Goal: Navigation & Orientation: Find specific page/section

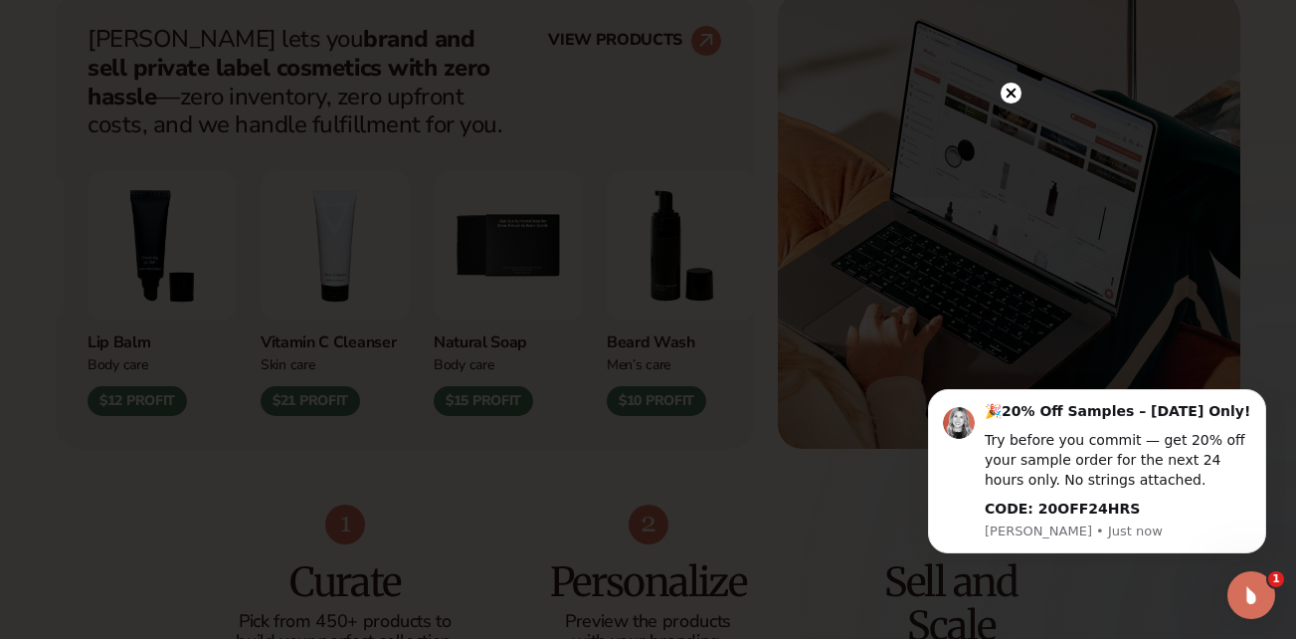
click at [1017, 97] on circle at bounding box center [1011, 93] width 21 height 21
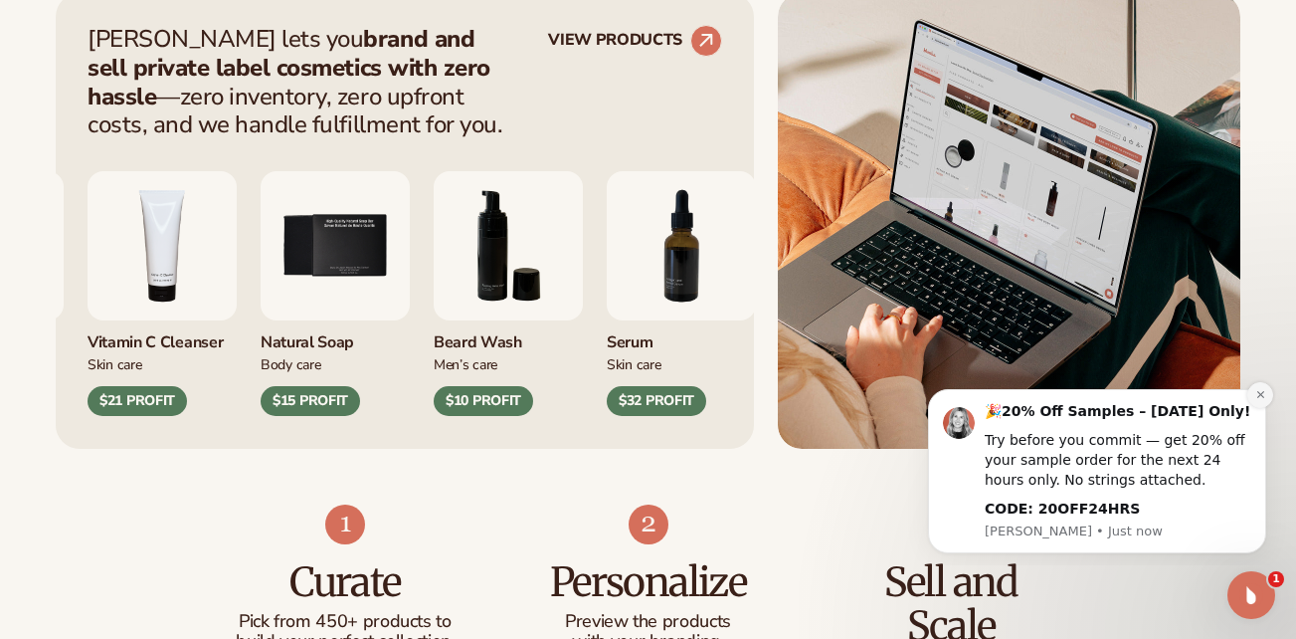
click at [1260, 400] on icon "Dismiss notification" at bounding box center [1260, 394] width 11 height 11
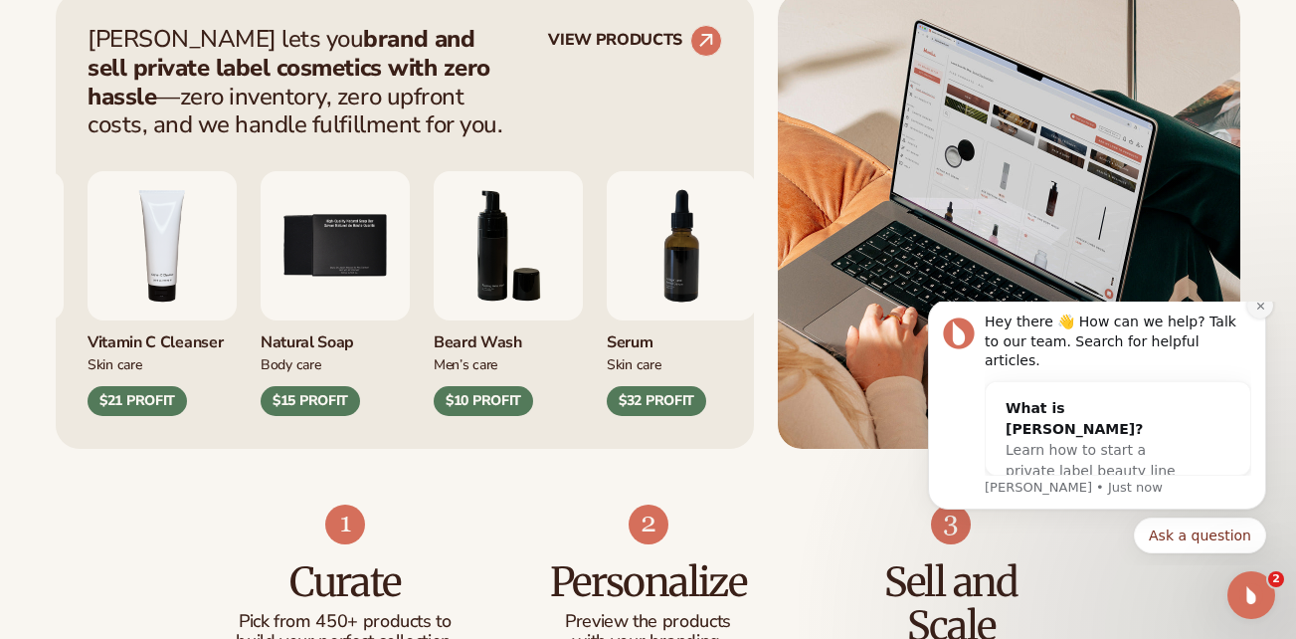
click at [1258, 342] on div "Hey there 👋 How can we help? Talk to our team. Search for helpful articles. Wha…" at bounding box center [1097, 404] width 338 height 210
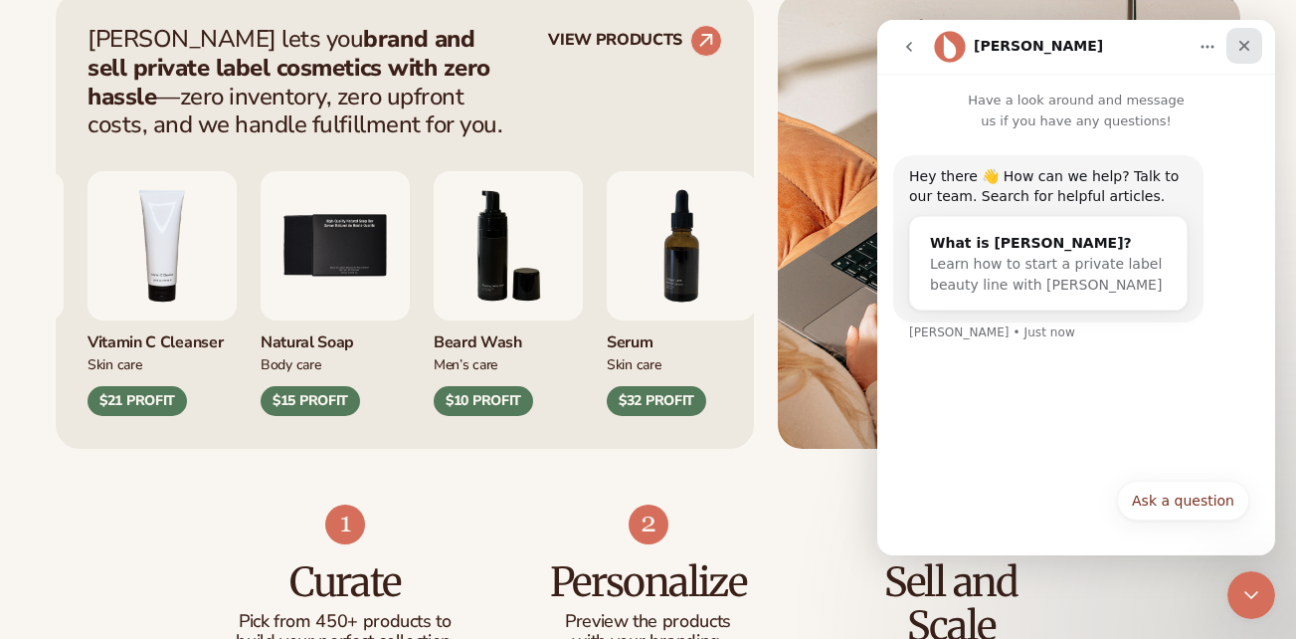
click at [1248, 60] on div "Close" at bounding box center [1245, 46] width 36 height 36
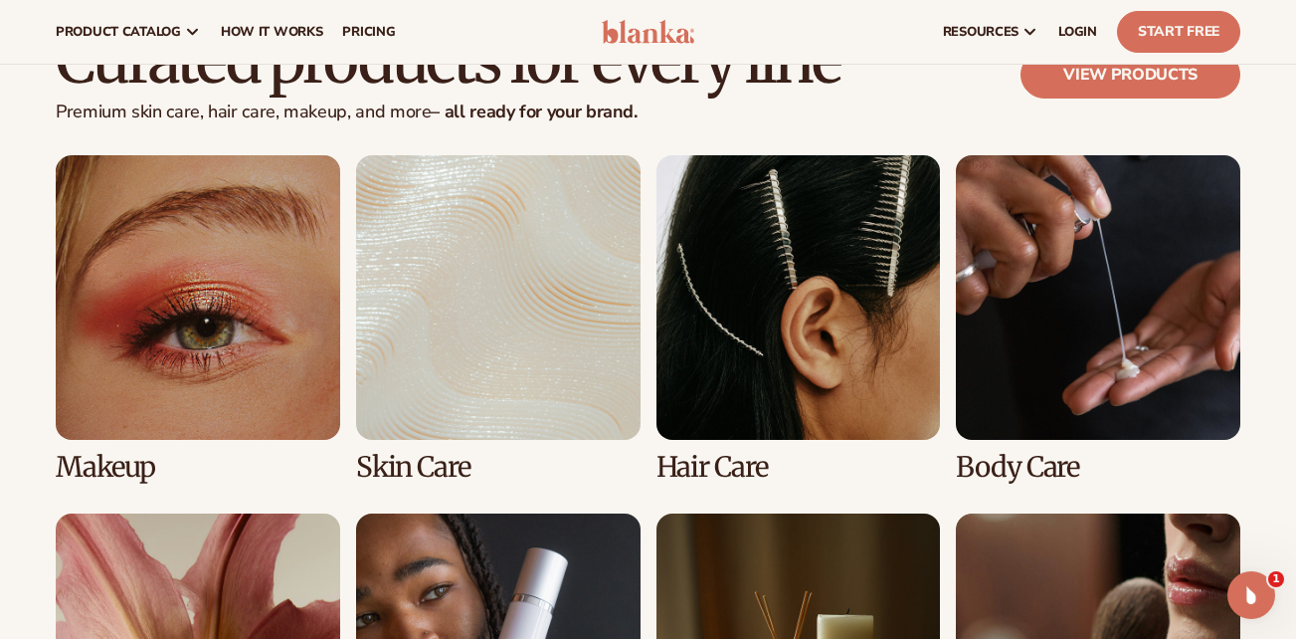
scroll to position [3669, 0]
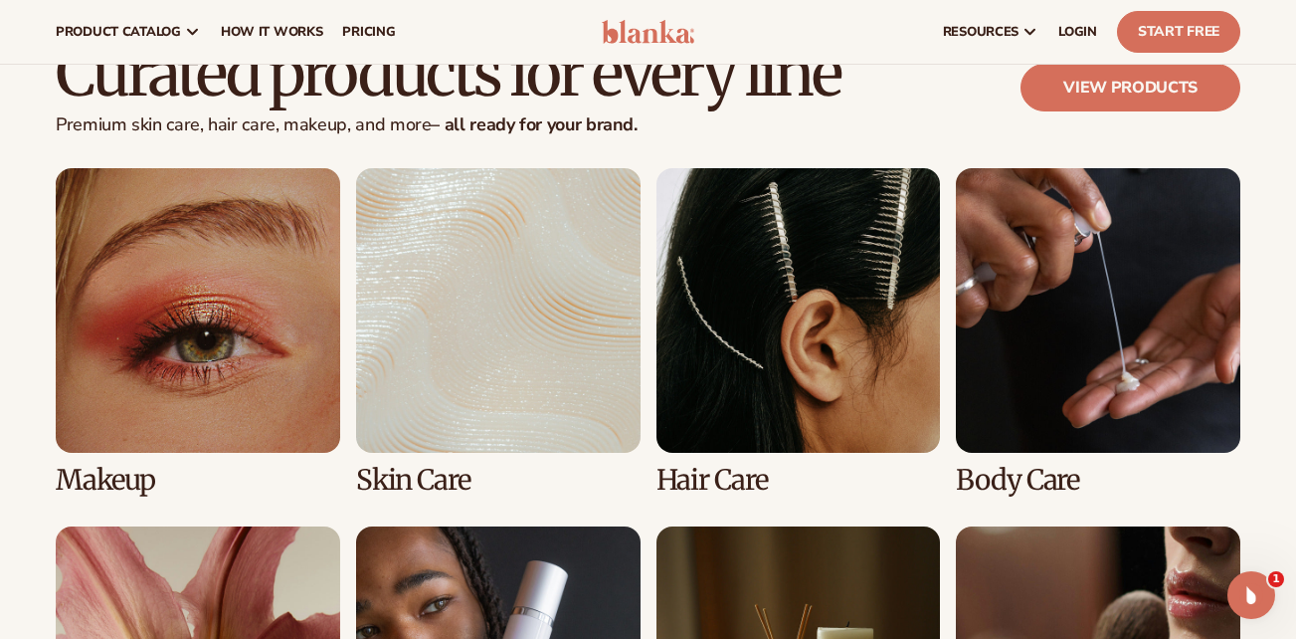
click at [287, 371] on link "1 / 8" at bounding box center [198, 331] width 285 height 327
click at [285, 326] on link "1 / 8" at bounding box center [198, 331] width 285 height 327
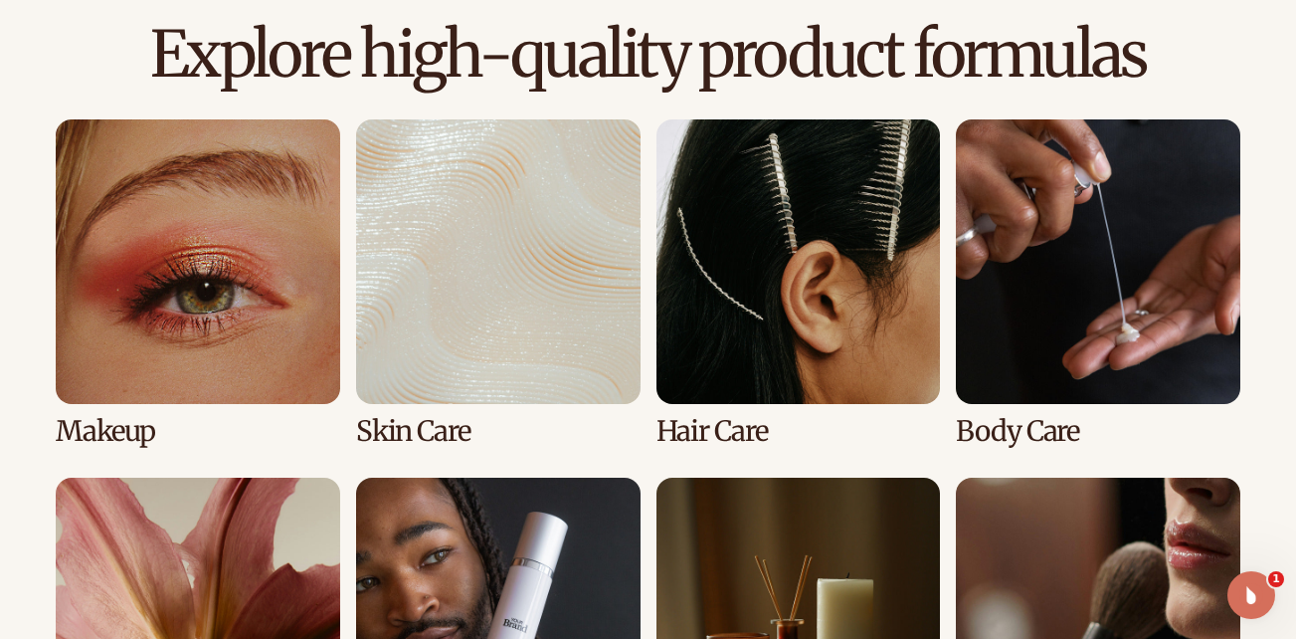
scroll to position [1364, 0]
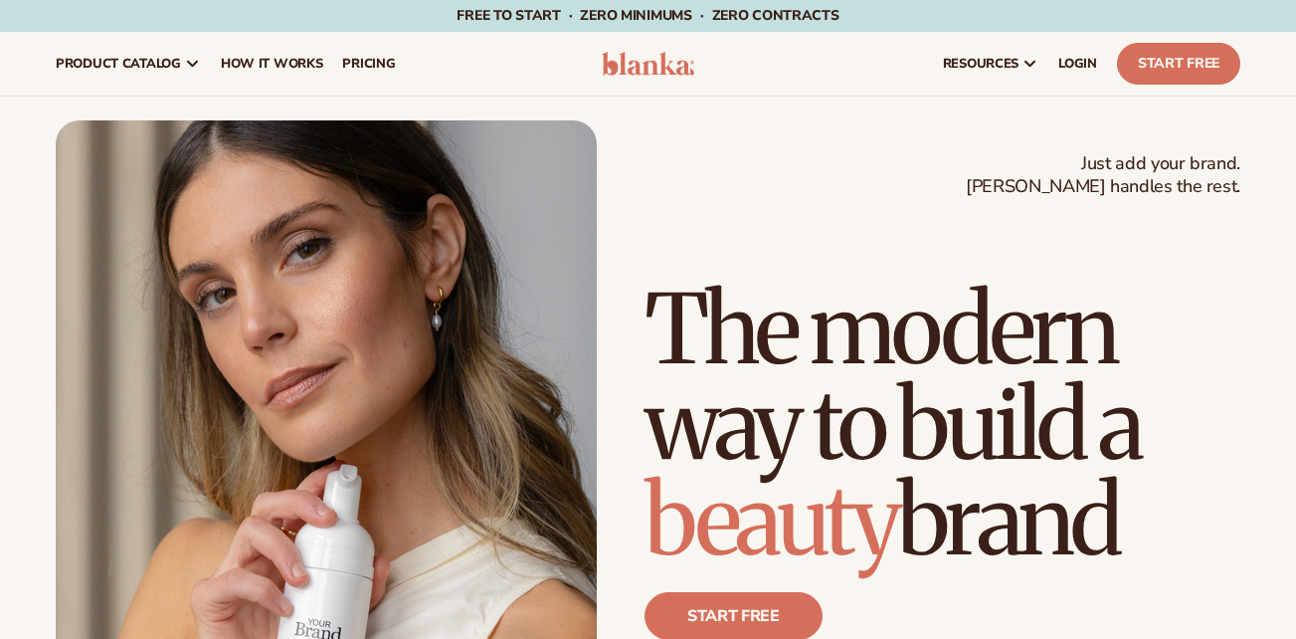
scroll to position [3669, 0]
